Goal: Transaction & Acquisition: Purchase product/service

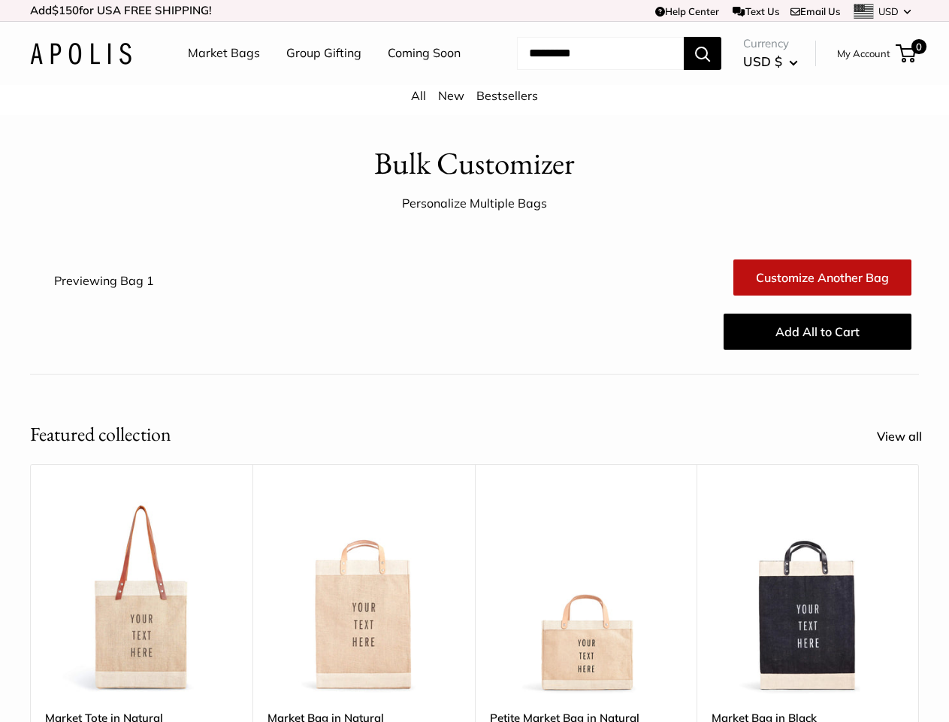
click at [474, 356] on div "Add All to Cart" at bounding box center [548, 331] width 741 height 48
click at [474, 11] on td "Help Center Text Us Email Us *** *** *** *** *** *** *** *** *** *** *** USD US…" at bounding box center [656, 10] width 526 height 21
click at [474, 77] on nav "Market Bags Group Gifting Coming Soon" at bounding box center [337, 53] width 359 height 48
click at [319, 77] on ul "Market Bags Group Gifting Coming Soon" at bounding box center [337, 53] width 299 height 48
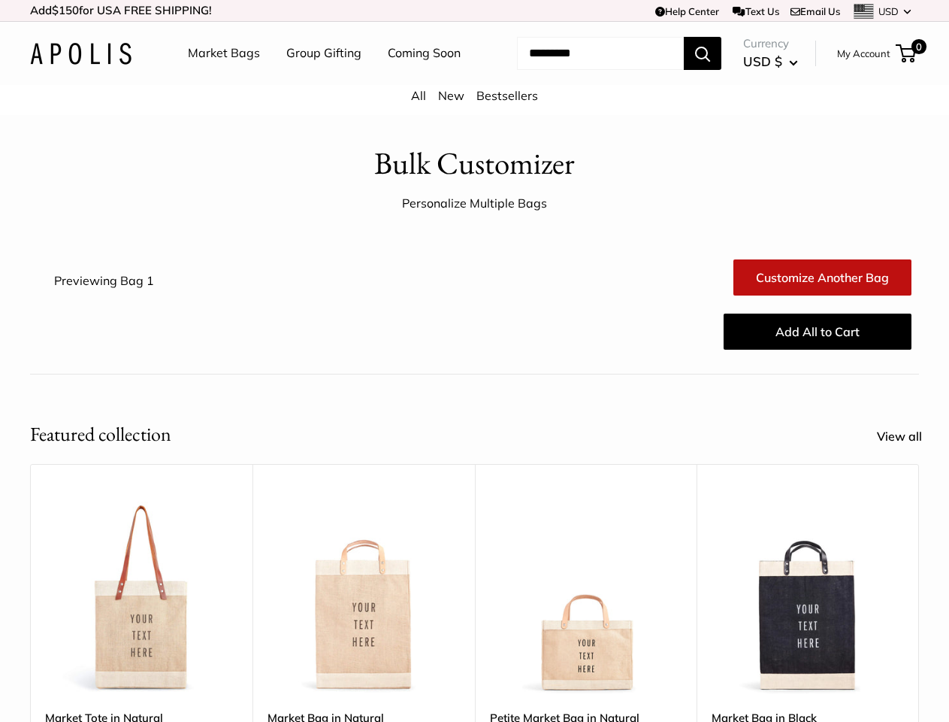
click at [583, 70] on input "Search..." at bounding box center [600, 53] width 167 height 33
click at [475, 580] on div "Upgrade: Next Day Fulfillment Customizable Text Sturdy & Spill Resistant Best S…" at bounding box center [586, 700] width 222 height 473
click at [475, 601] on div "Upgrade: Next Day Fulfillment Customizable Text Sturdy & Spill Resistant Best S…" at bounding box center [586, 700] width 222 height 473
